Goal: Obtain resource: Download file/media

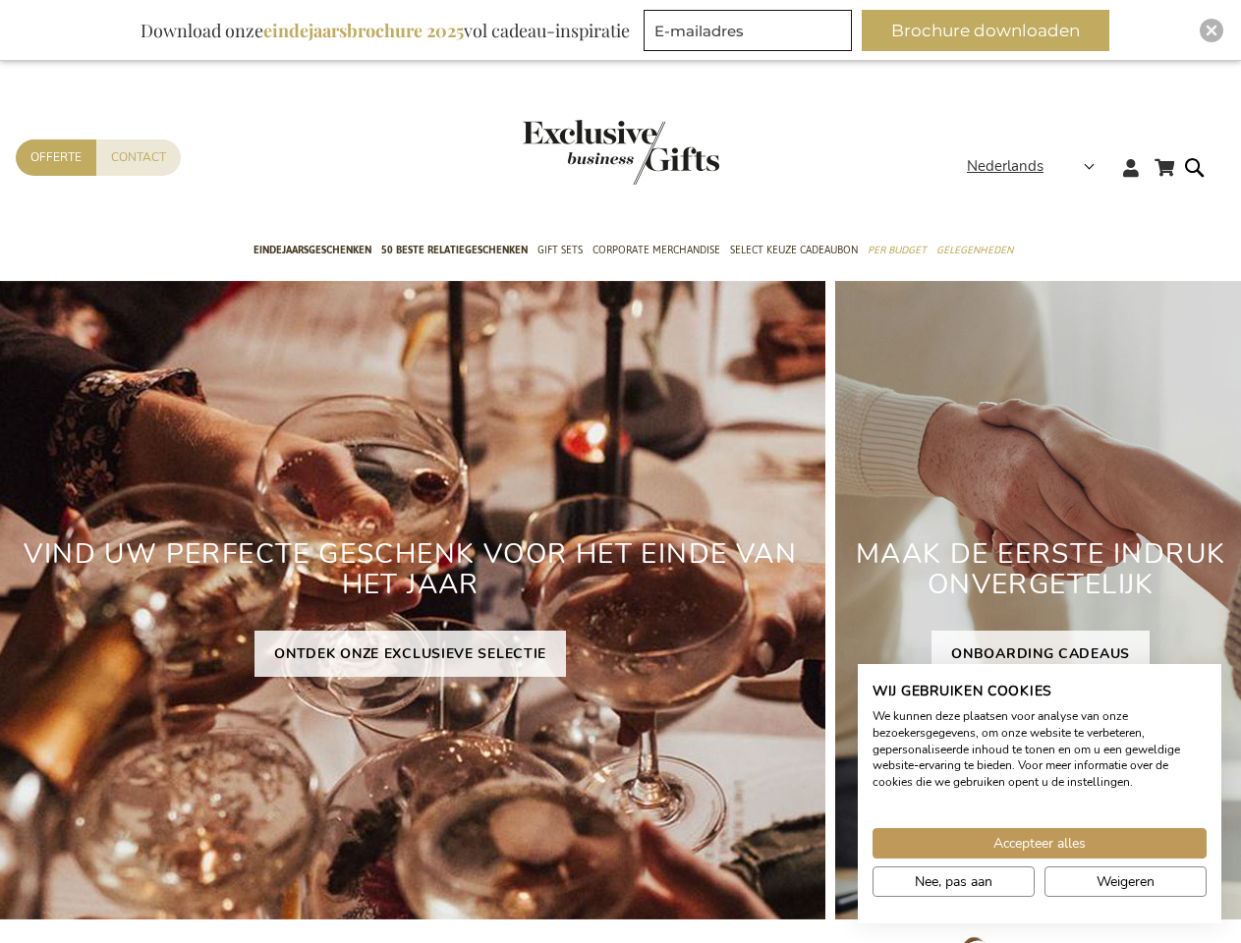
click at [993, 30] on button "Brochure downloaden" at bounding box center [985, 30] width 248 height 41
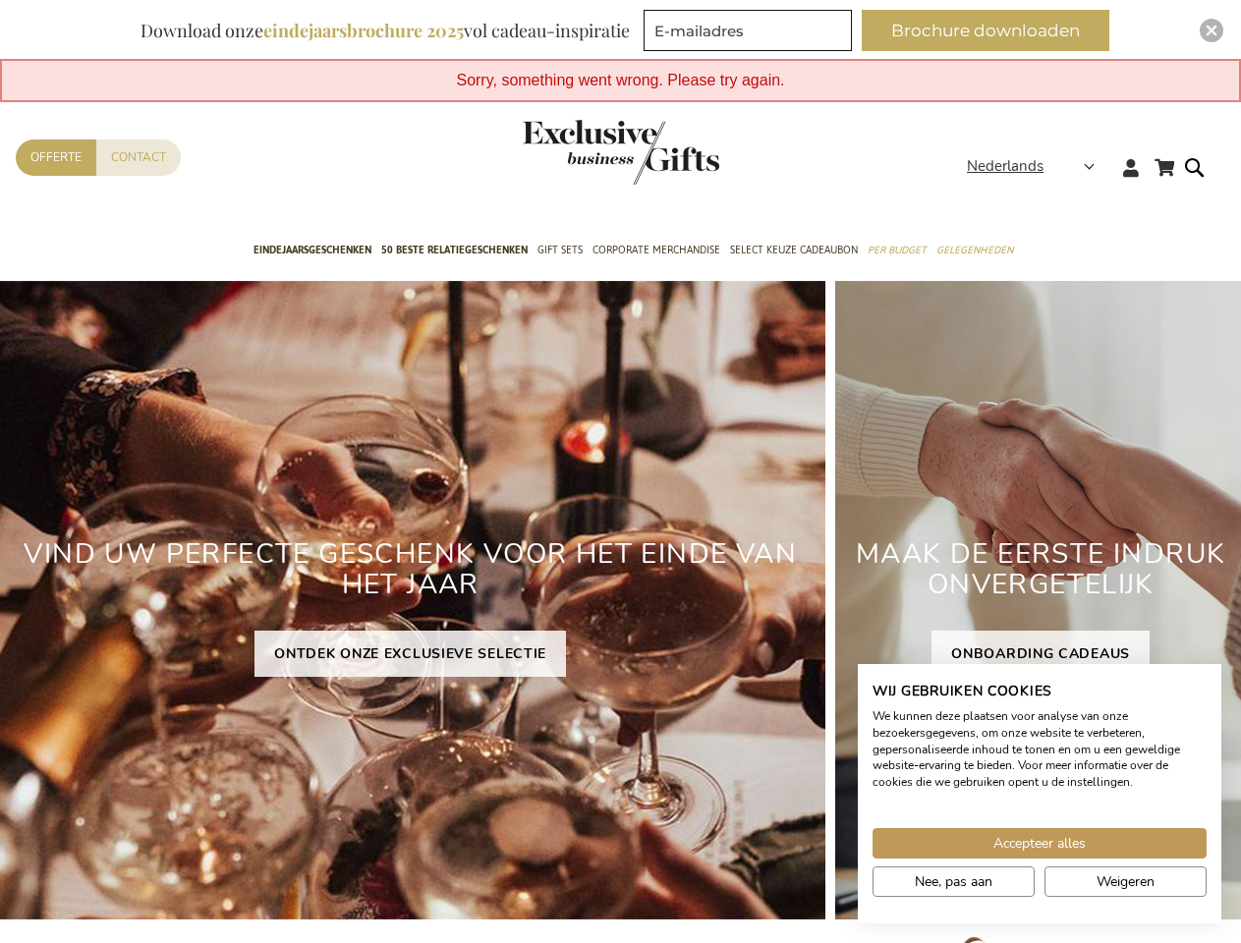
click at [1211, 30] on img "Close" at bounding box center [1211, 31] width 12 height 12
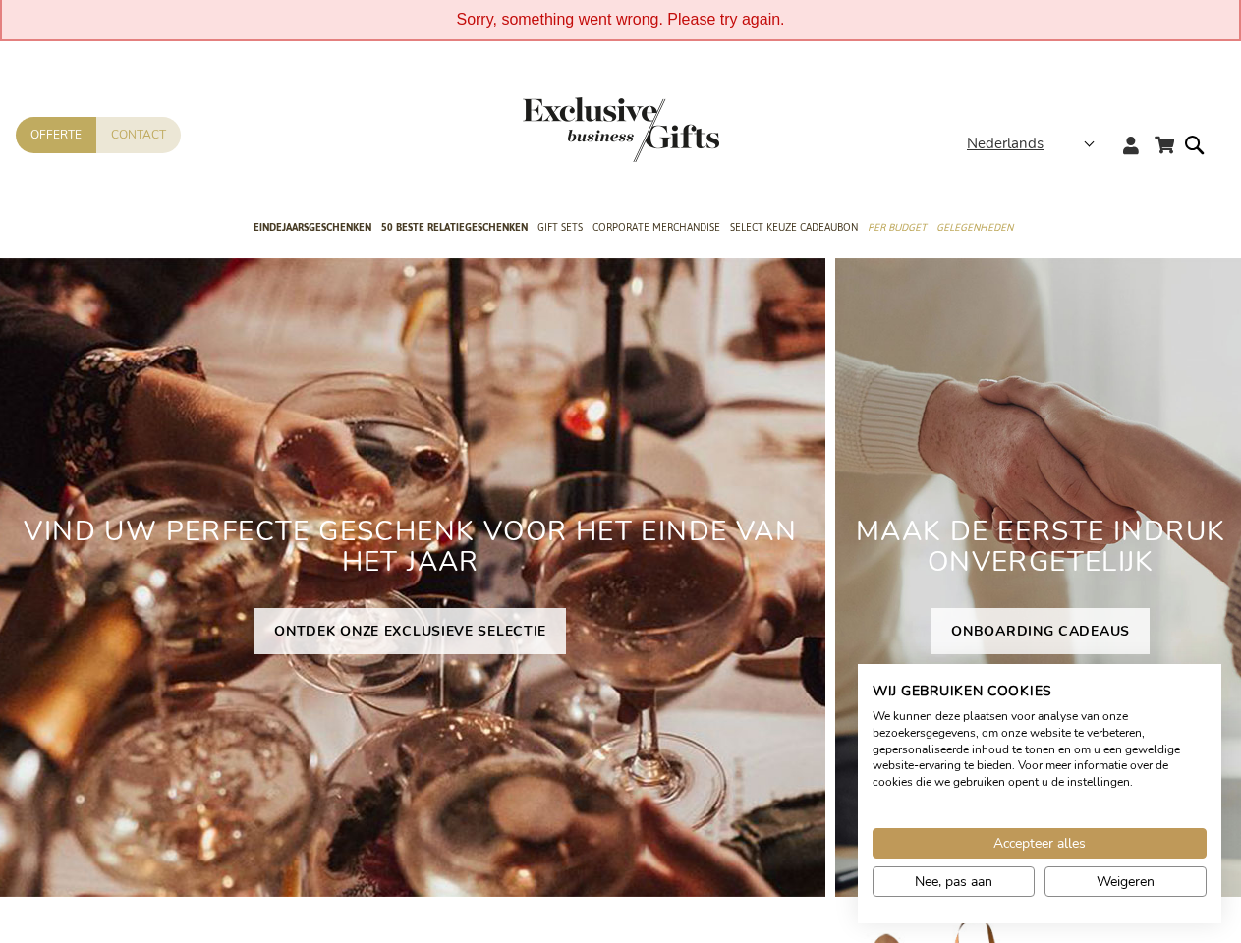
click at [1039, 843] on span "Accepteer alles" at bounding box center [1039, 843] width 92 height 21
